Goal: Task Accomplishment & Management: Manage account settings

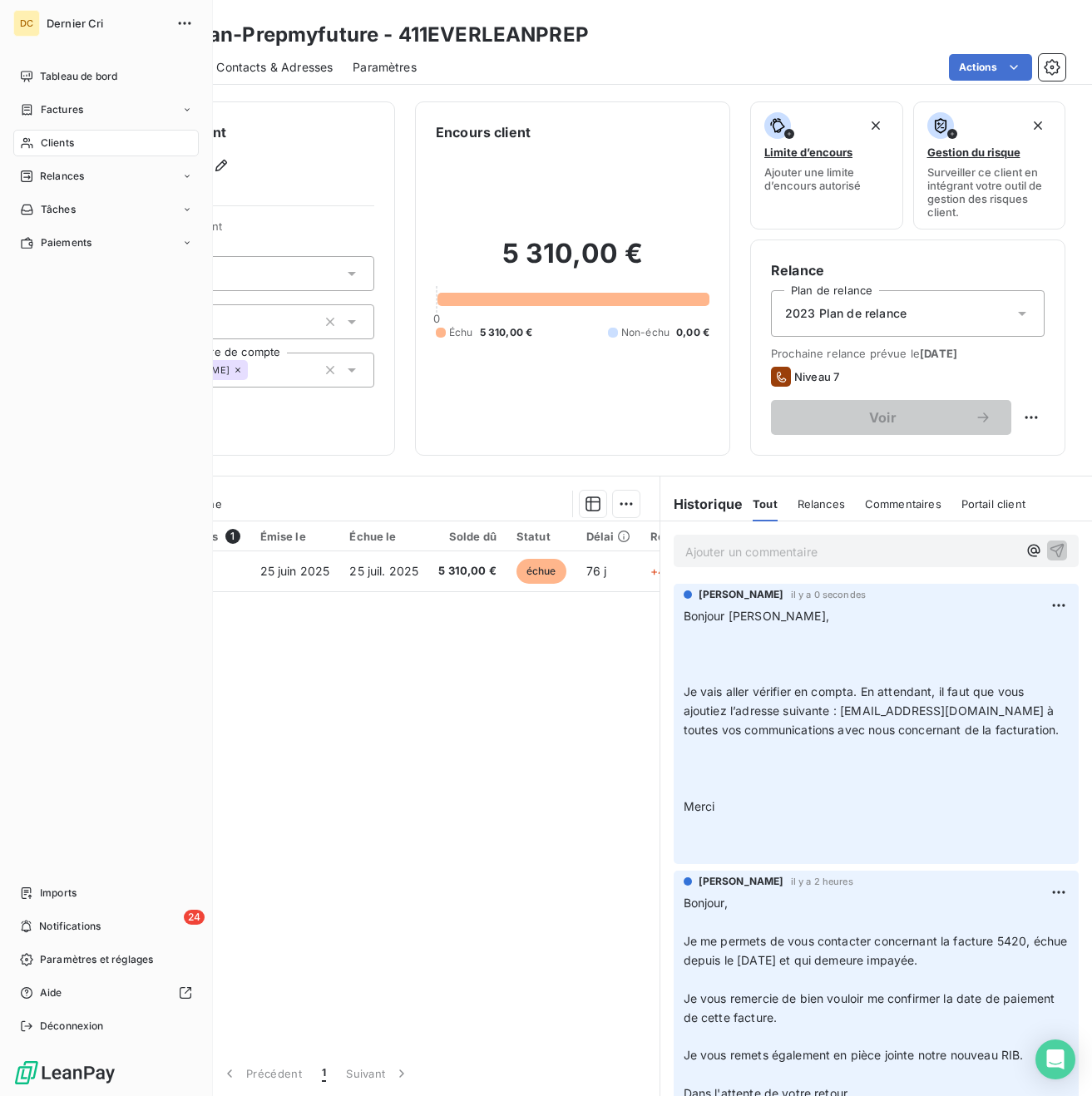
click at [27, 146] on icon at bounding box center [27, 142] width 15 height 14
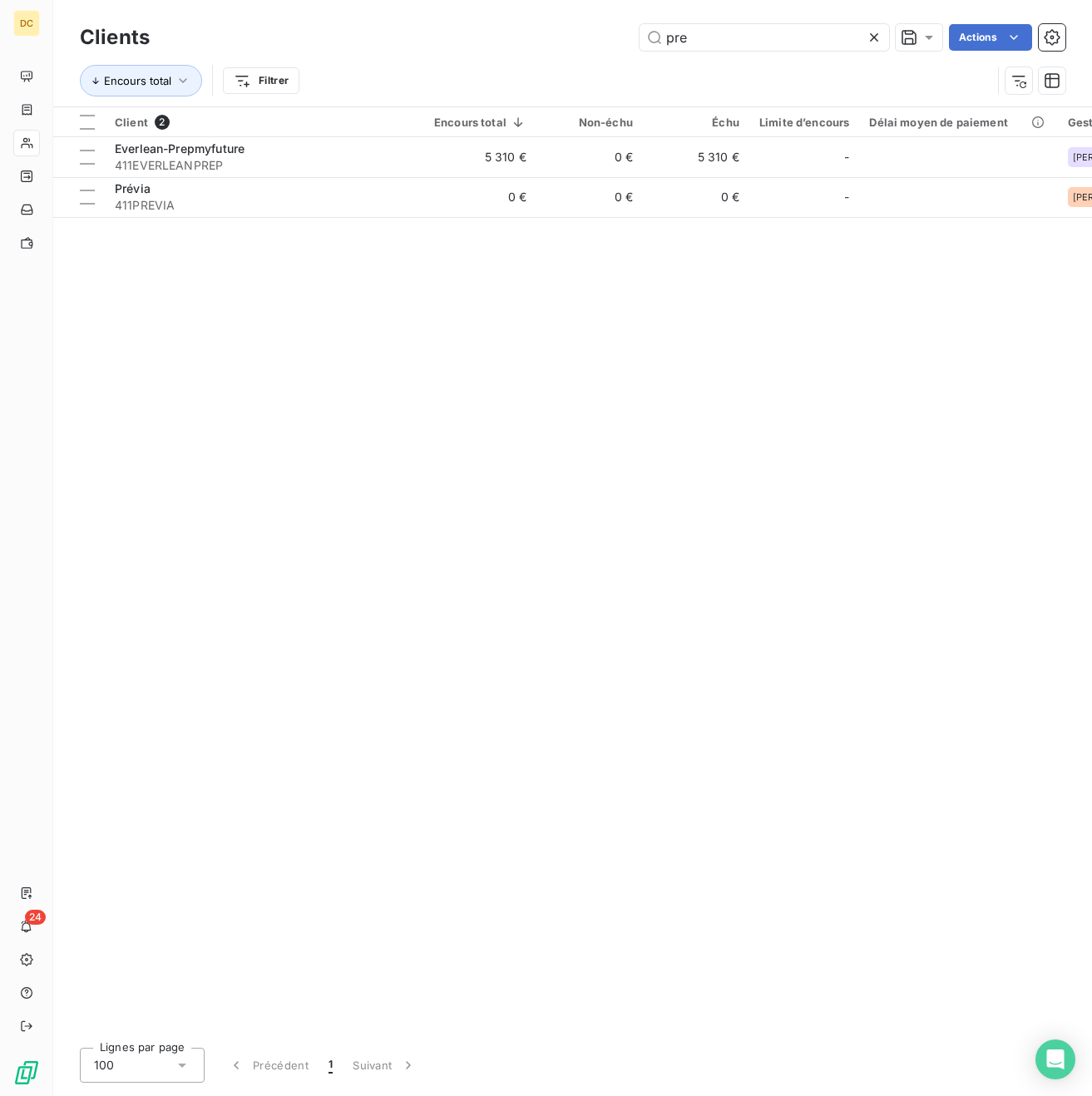
click at [871, 35] on icon at bounding box center [873, 37] width 8 height 8
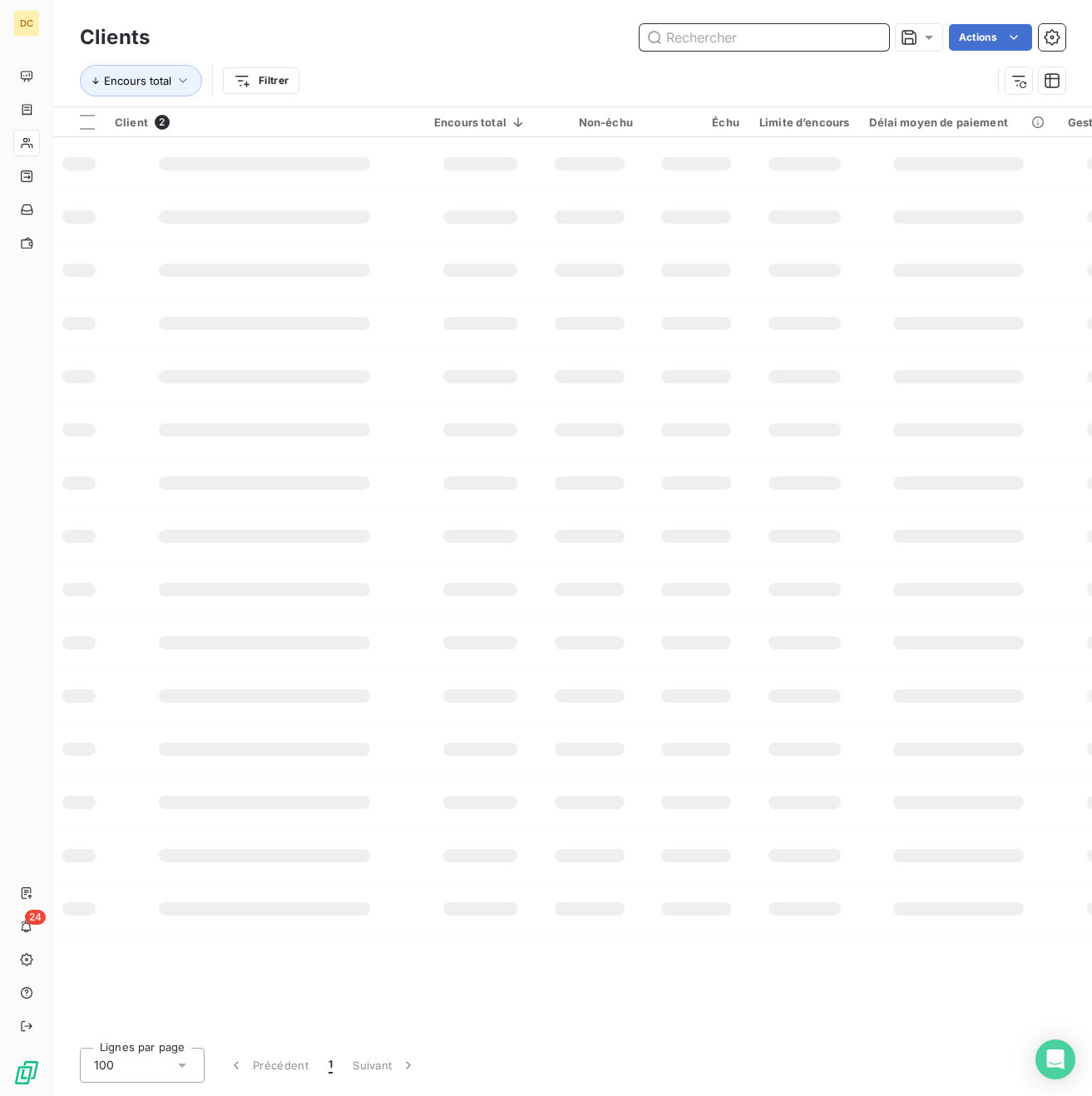
click at [815, 40] on input "text" at bounding box center [764, 37] width 249 height 26
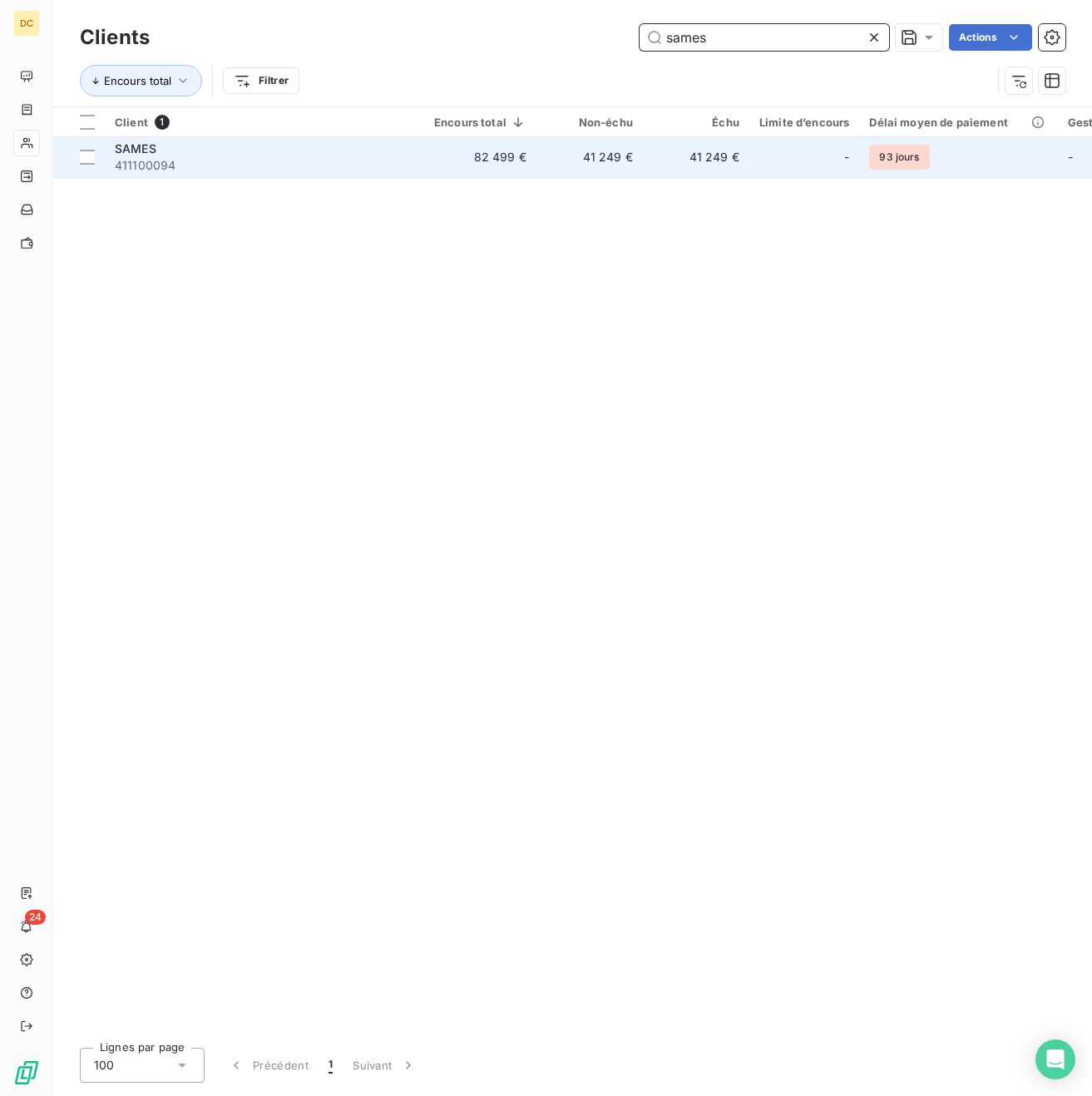
type input "sames"
click at [336, 154] on div "SAMES" at bounding box center [265, 149] width 299 height 16
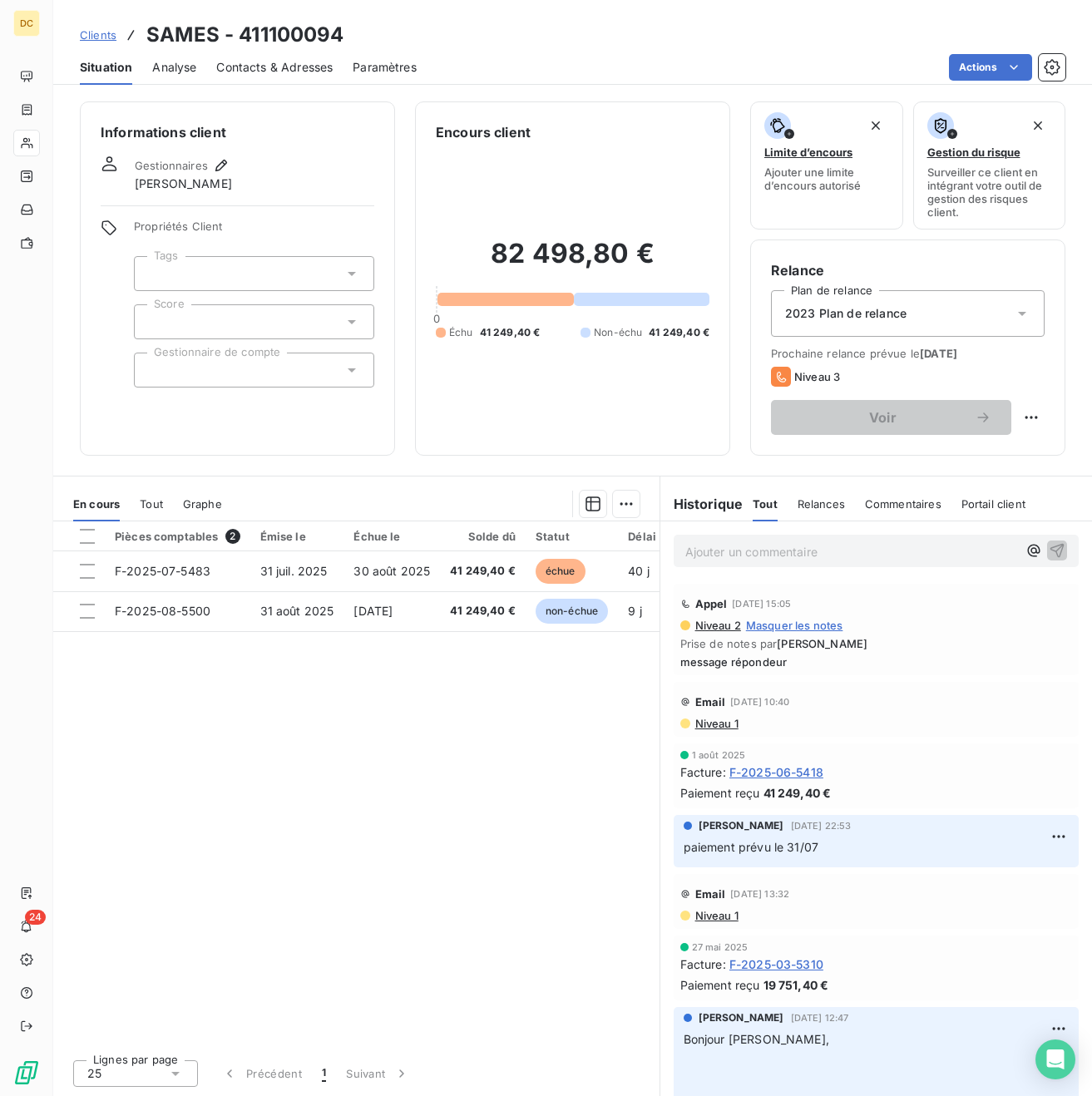
click at [763, 552] on p "Ajouter un commentaire ﻿" at bounding box center [852, 552] width 332 height 21
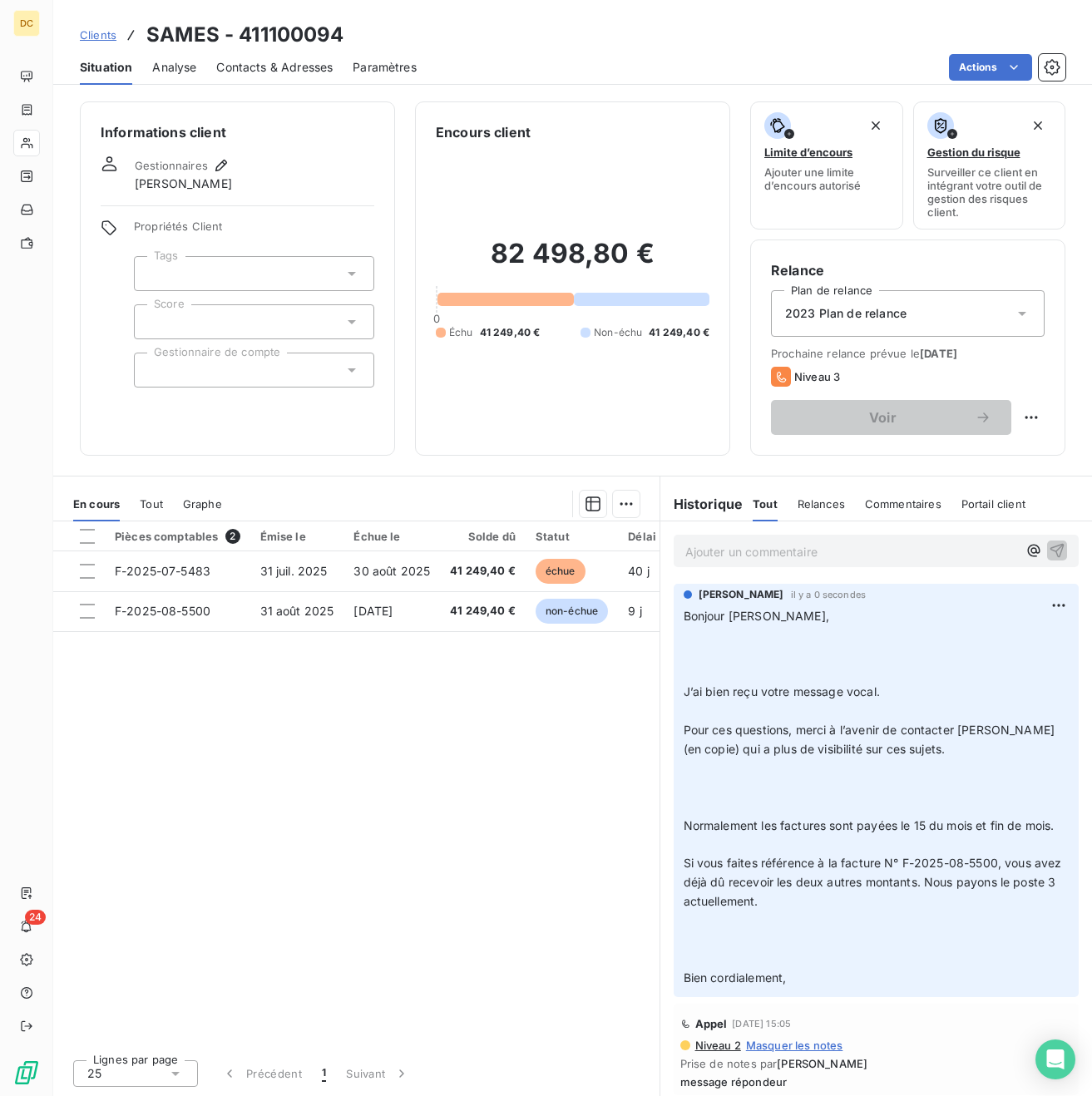
click at [256, 66] on span "Contacts & Adresses" at bounding box center [274, 67] width 116 height 16
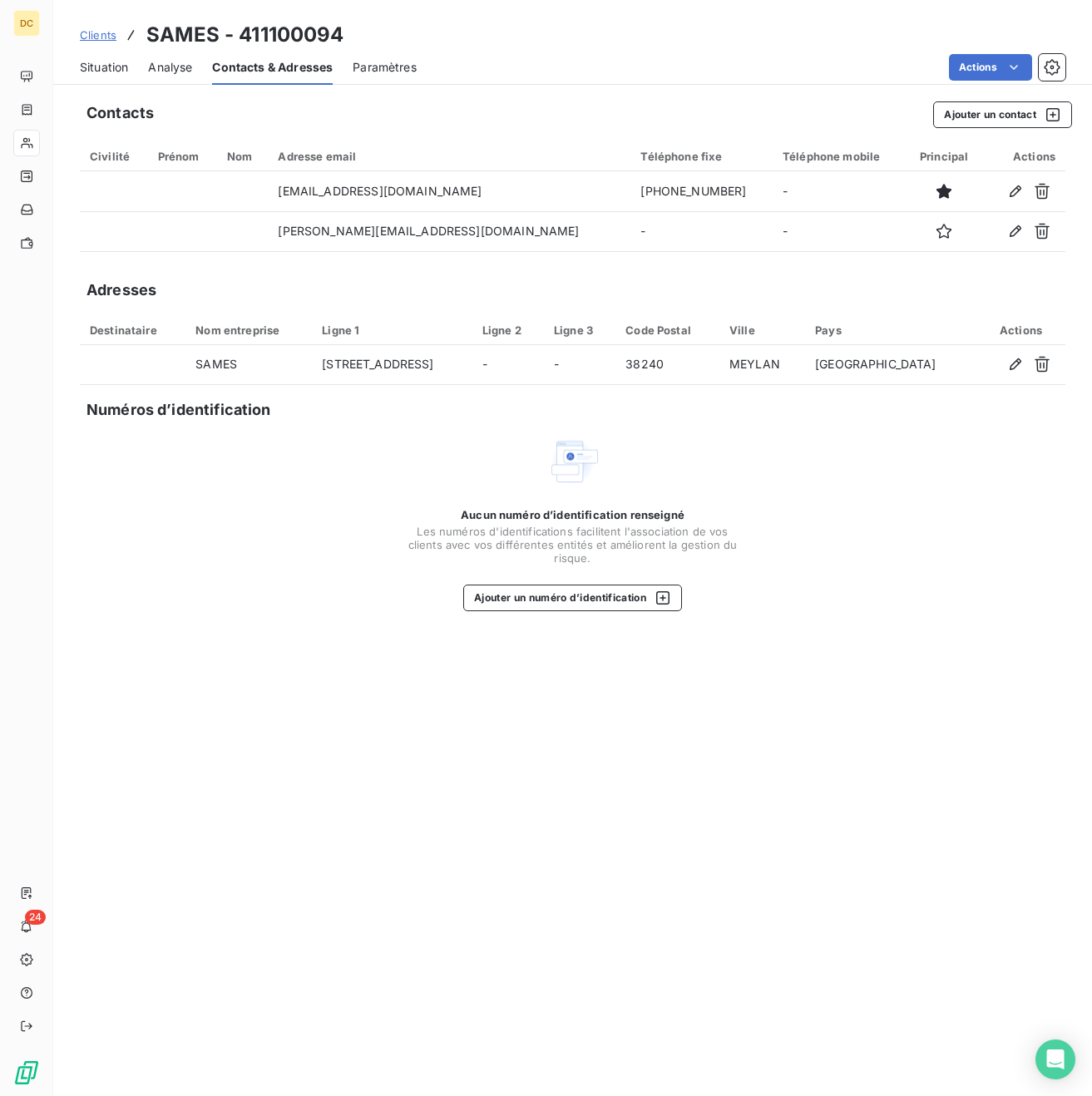
click at [97, 68] on span "Situation" at bounding box center [103, 67] width 48 height 16
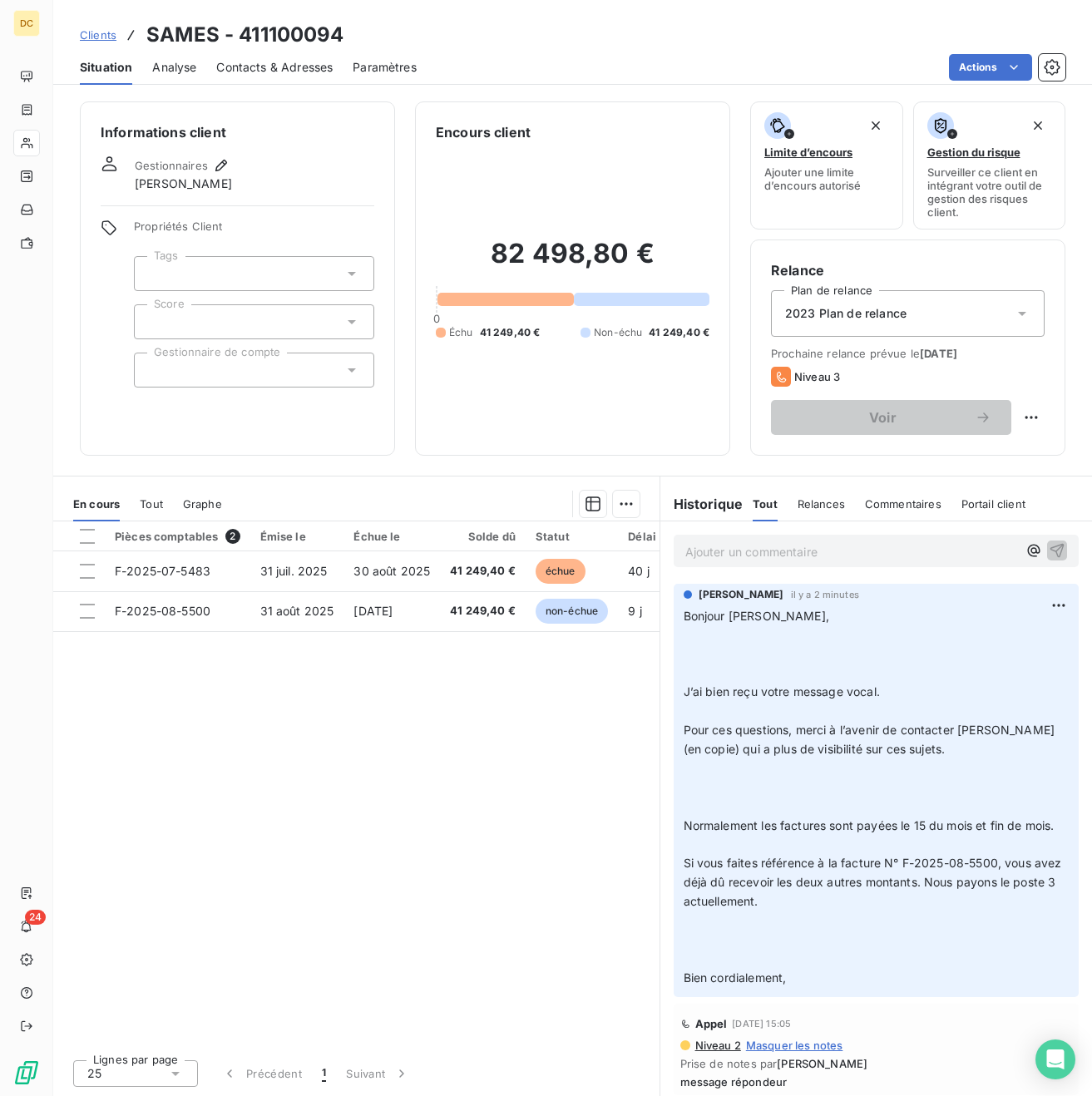
click at [1027, 415] on html "DC 24 Clients SAMES - 411100094 Situation Analyse Contacts & Adresses Paramètre…" at bounding box center [546, 548] width 1092 height 1096
click at [1018, 447] on div "Replanifier cette action" at bounding box center [962, 454] width 149 height 26
select select "8"
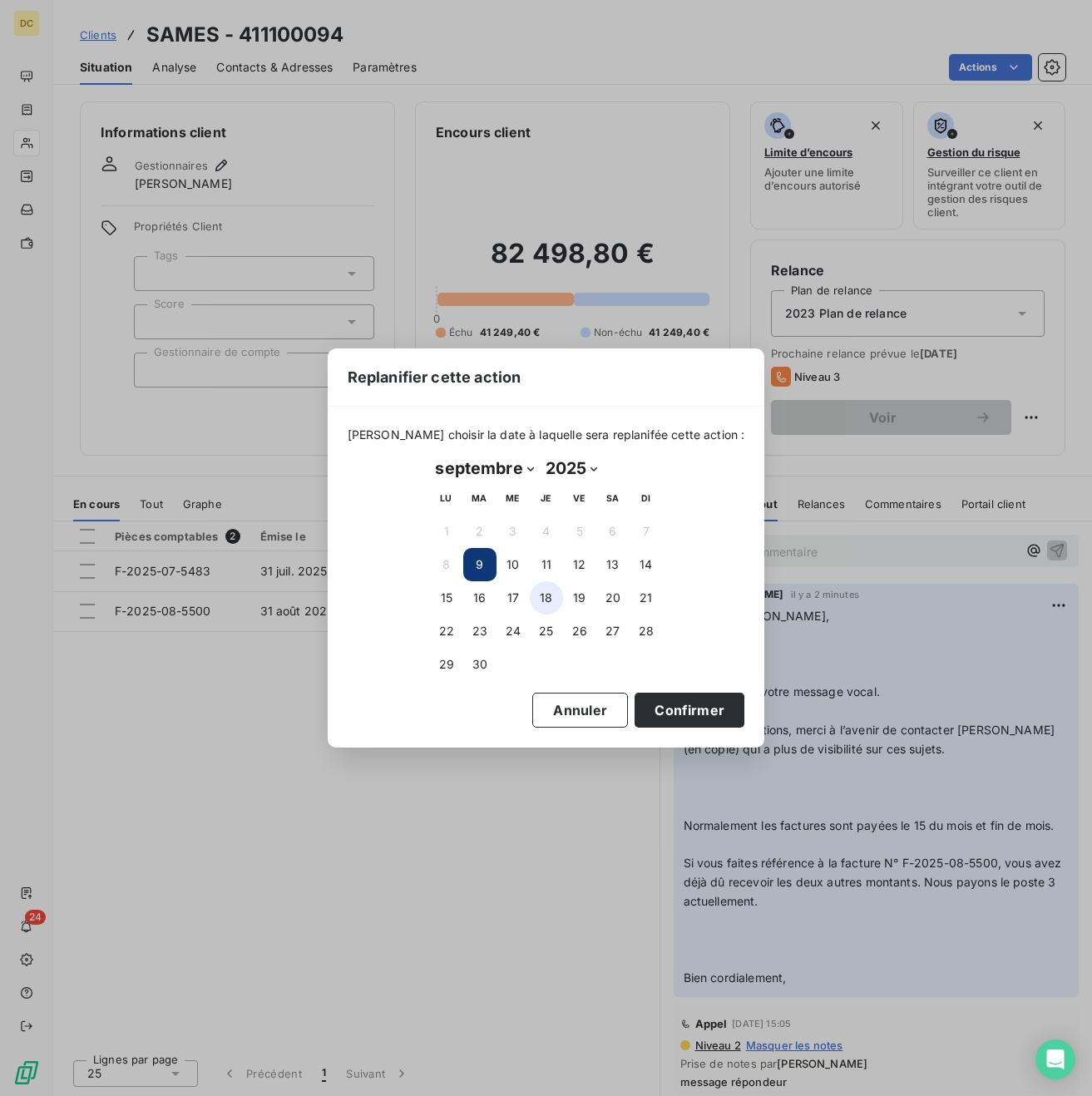
click at [535, 600] on button "18" at bounding box center [546, 598] width 34 height 34
click at [662, 713] on button "Confirmer" at bounding box center [689, 710] width 110 height 35
